Goal: Information Seeking & Learning: Learn about a topic

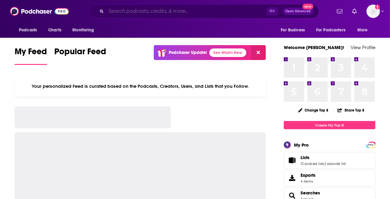
click at [161, 11] on input "Search podcasts, credits, & more..." at bounding box center [186, 11] width 161 height 10
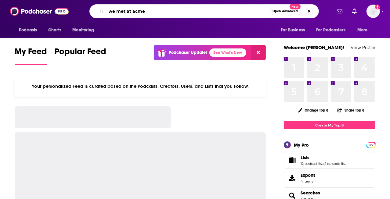
type input "we met at acme"
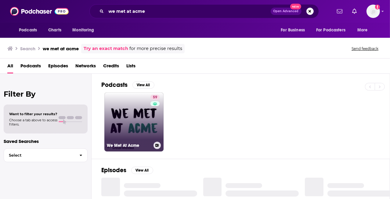
click at [127, 100] on link "59 We Met At Acme" at bounding box center [133, 122] width 59 height 59
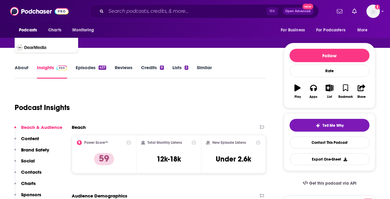
scroll to position [52, 0]
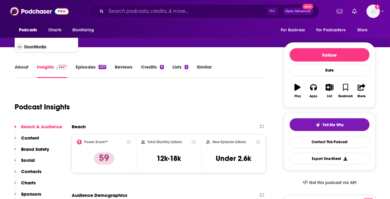
click at [92, 71] on link "Episodes 437" at bounding box center [91, 71] width 31 height 14
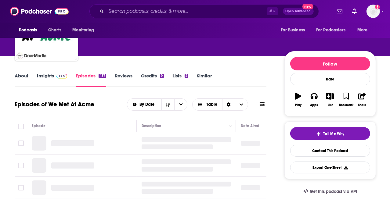
scroll to position [89, 0]
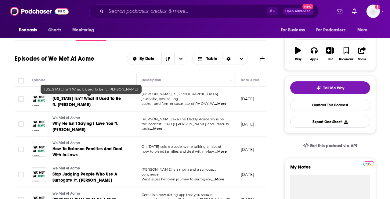
click at [89, 100] on span "[US_STATE] Isn’t What It Used To Be ft. [PERSON_NAME]" at bounding box center [87, 101] width 68 height 11
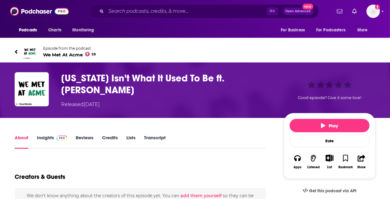
click at [152, 136] on link "Transcript" at bounding box center [155, 142] width 22 height 14
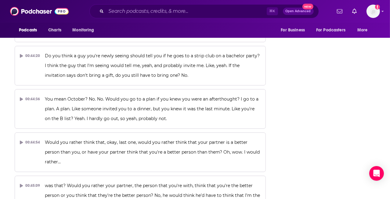
scroll to position [7718, 0]
